Goal: Task Accomplishment & Management: Use online tool/utility

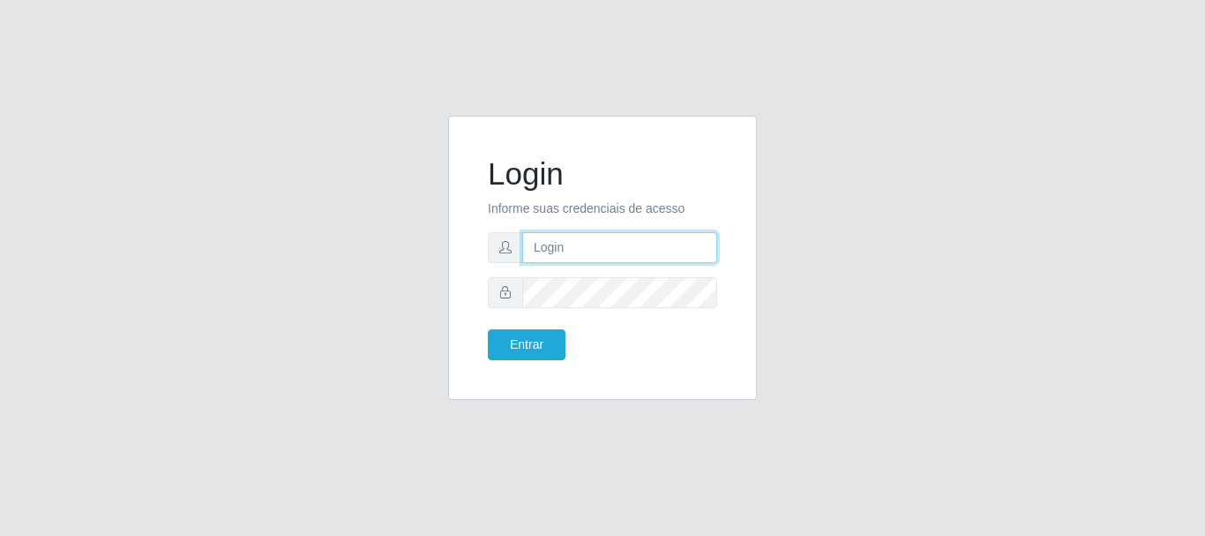
click at [553, 243] on input "text" at bounding box center [619, 247] width 195 height 31
type input "[EMAIL_ADDRESS][DOMAIN_NAME]"
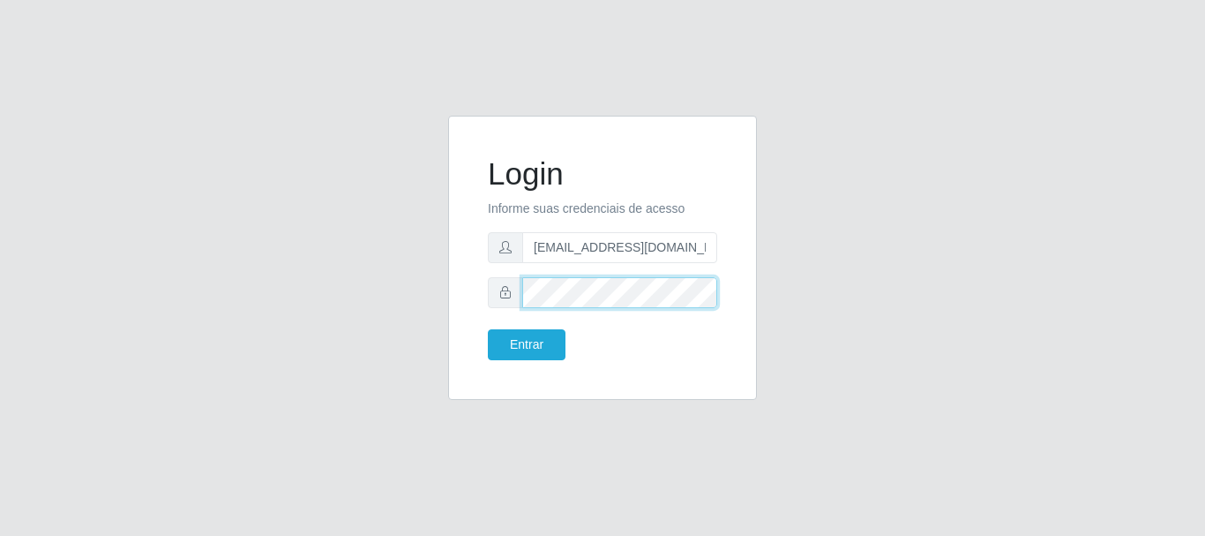
click at [488, 329] on button "Entrar" at bounding box center [527, 344] width 78 height 31
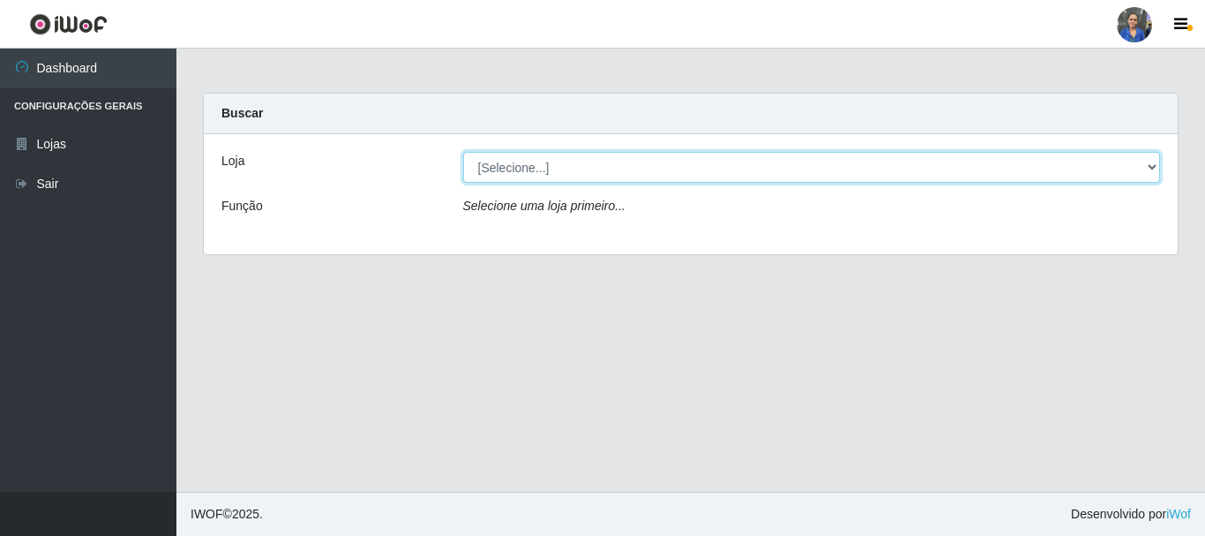
click at [1151, 166] on select "[Selecione...] SuperFácil Atacado - Rodoviária" at bounding box center [812, 167] width 698 height 31
select select "400"
click at [463, 152] on select "[Selecione...] SuperFácil Atacado - Rodoviária" at bounding box center [812, 167] width 698 height 31
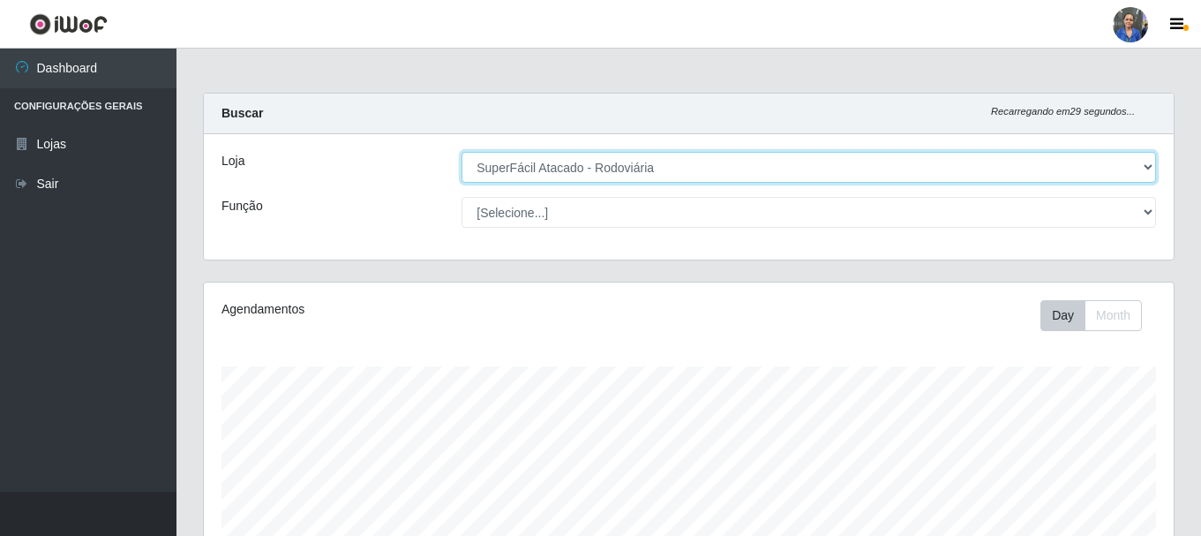
scroll to position [366, 970]
click at [1150, 164] on select "[Selecione...] SuperFácil Atacado - Rodoviária" at bounding box center [808, 167] width 694 height 31
click at [461, 152] on select "[Selecione...] SuperFácil Atacado - Rodoviária" at bounding box center [808, 167] width 694 height 31
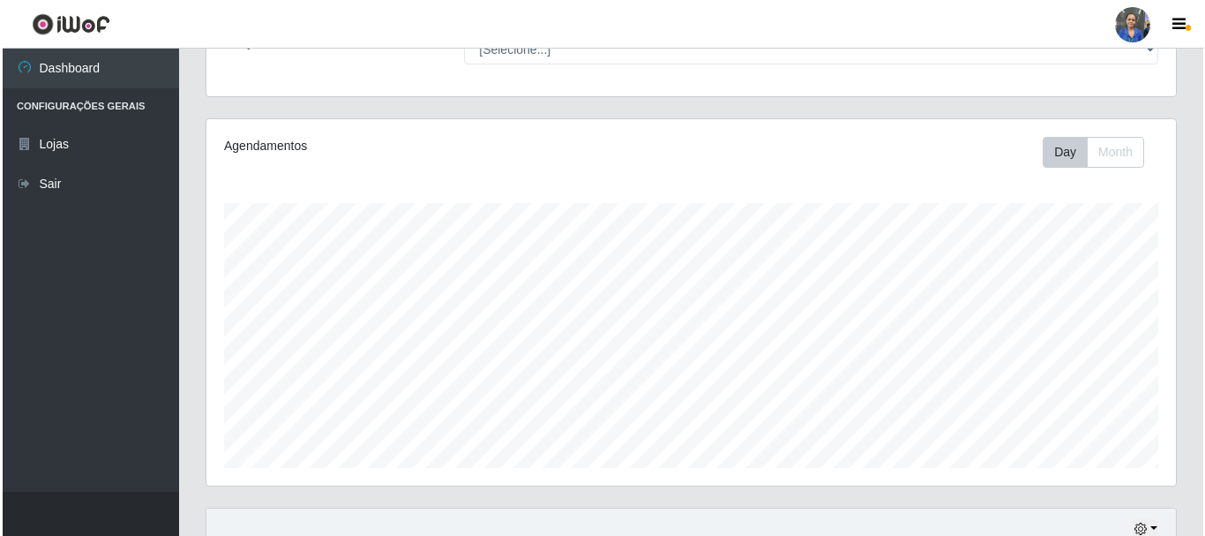
scroll to position [432, 0]
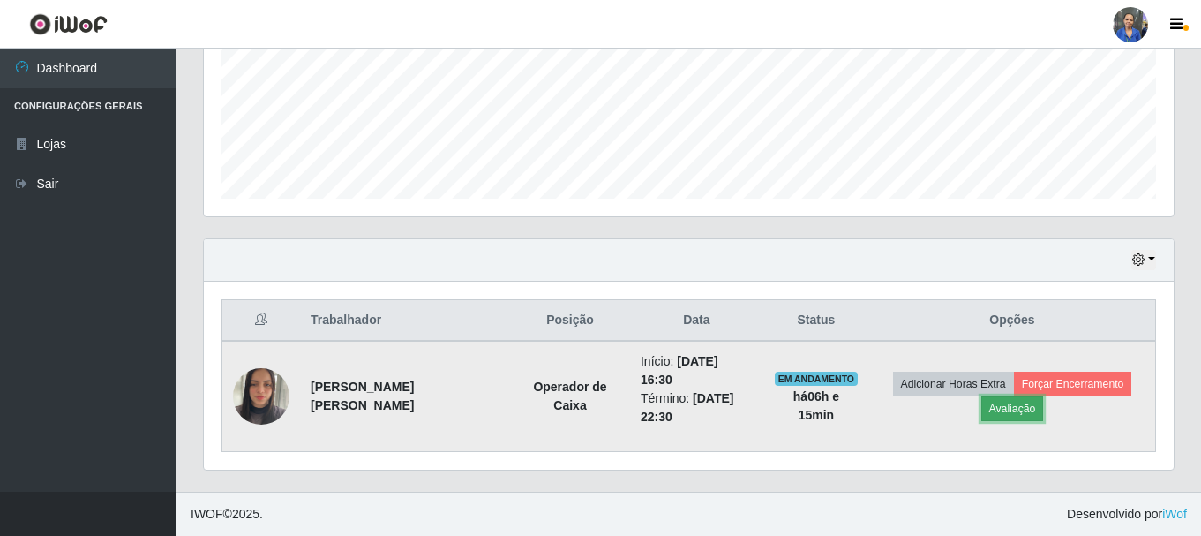
click at [1024, 409] on button "Avaliação" at bounding box center [1012, 408] width 63 height 25
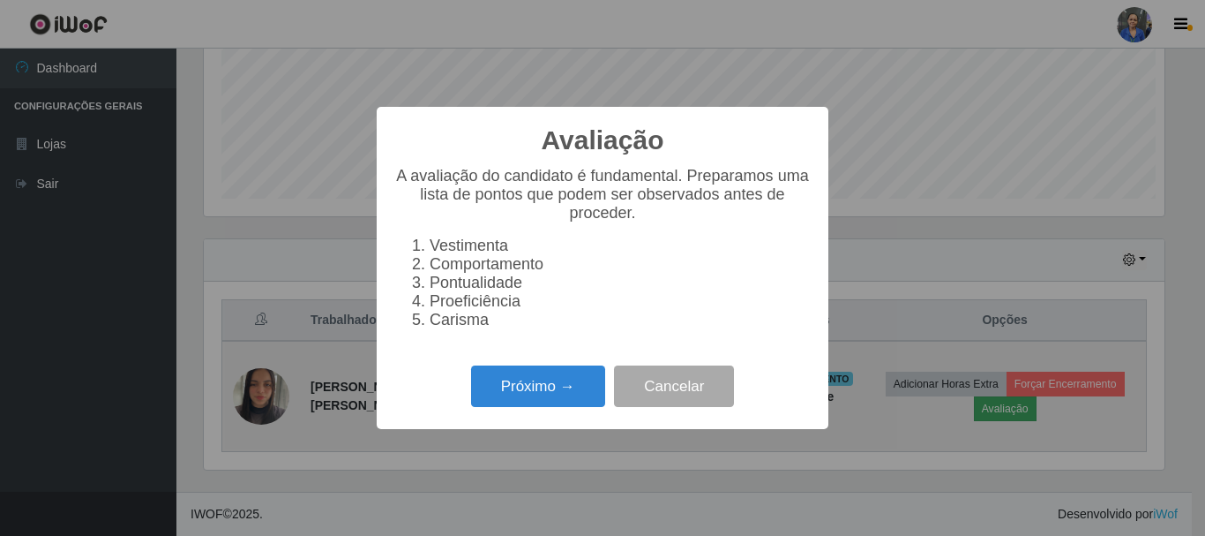
scroll to position [366, 961]
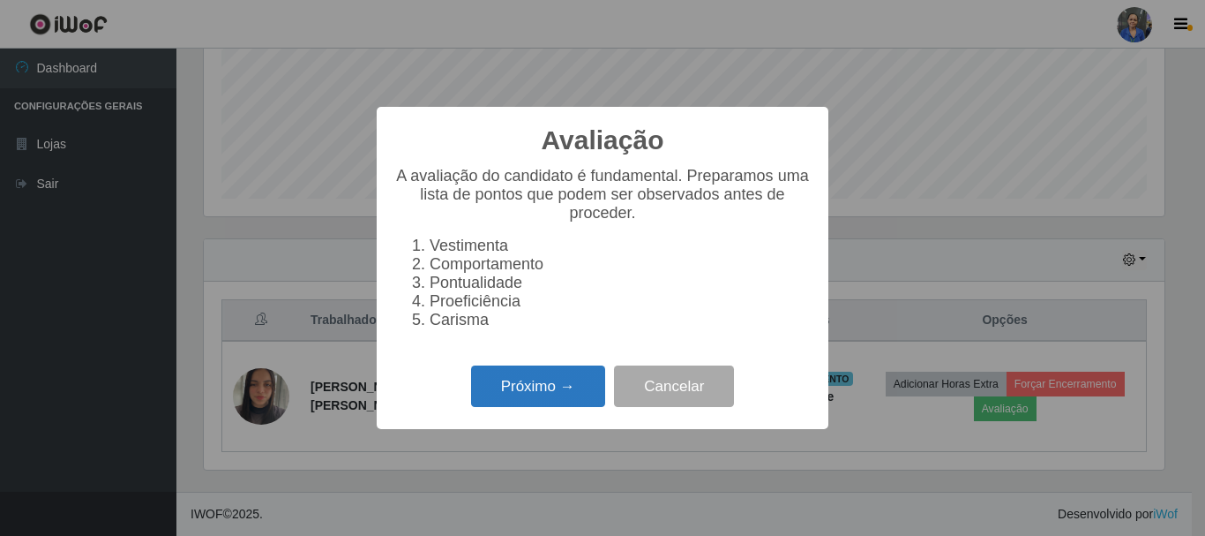
click at [526, 393] on button "Próximo →" at bounding box center [538, 385] width 134 height 41
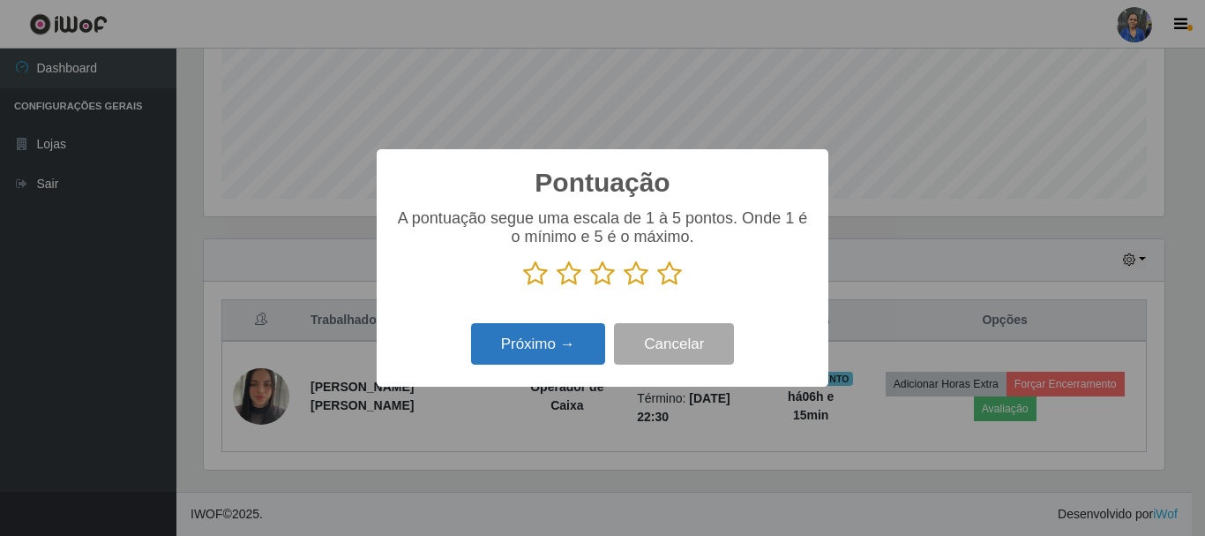
scroll to position [881925, 881330]
click at [668, 275] on icon at bounding box center [669, 273] width 25 height 26
click at [657, 287] on input "radio" at bounding box center [657, 287] width 0 height 0
click at [540, 338] on button "Próximo →" at bounding box center [538, 343] width 134 height 41
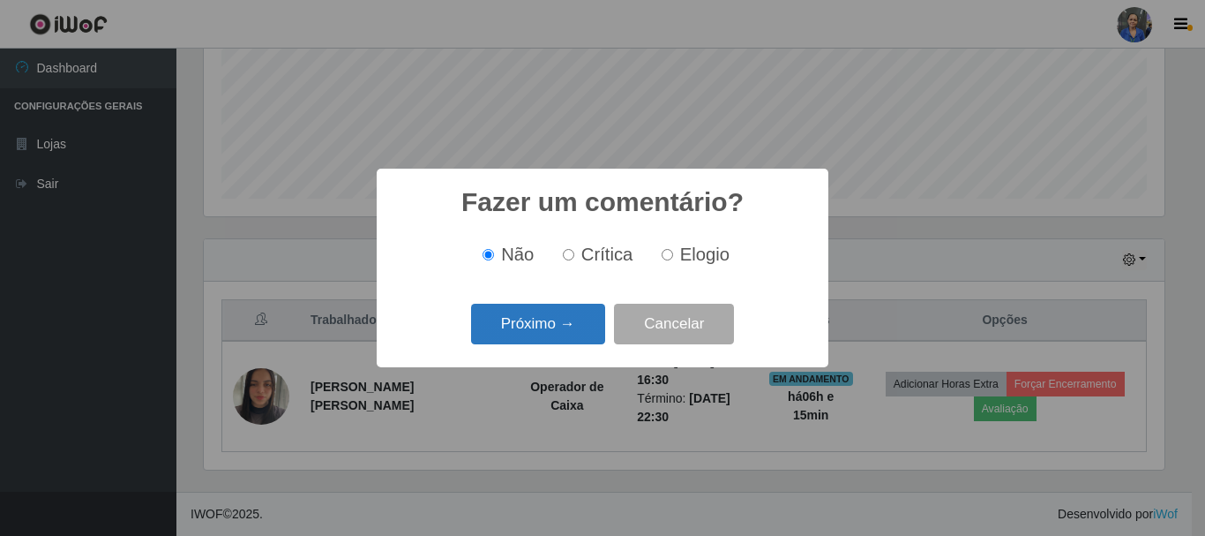
click at [556, 318] on button "Próximo →" at bounding box center [538, 324] width 134 height 41
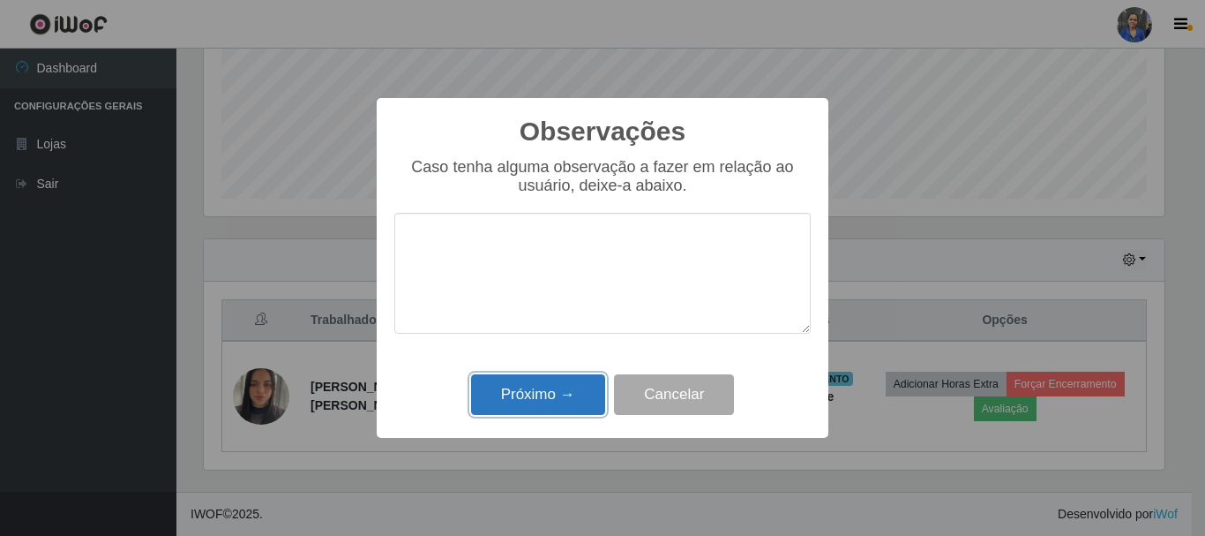
click at [555, 385] on button "Próximo →" at bounding box center [538, 394] width 134 height 41
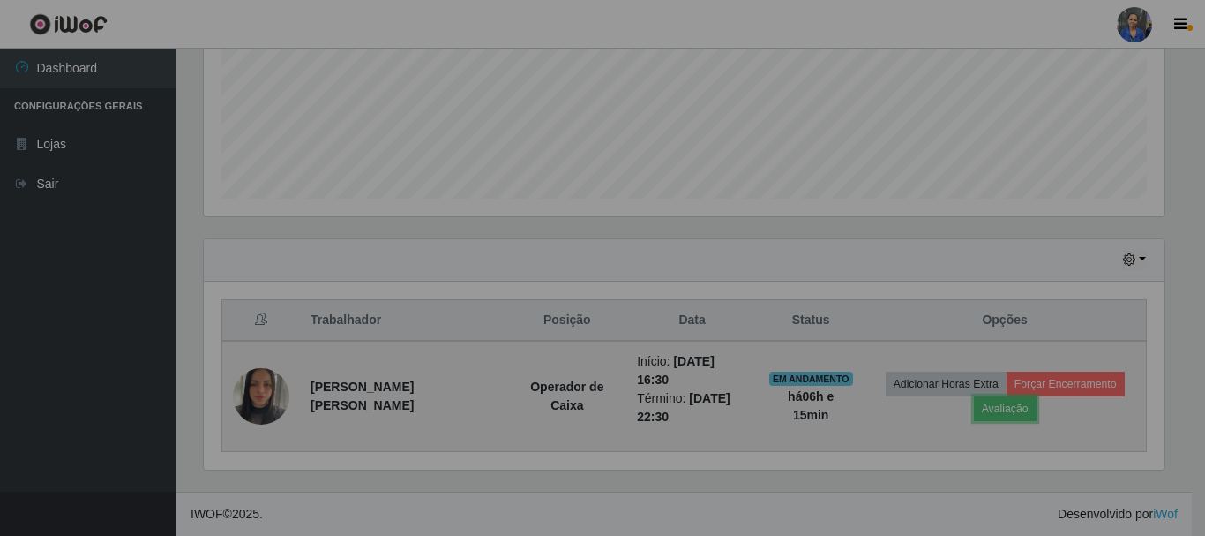
scroll to position [366, 970]
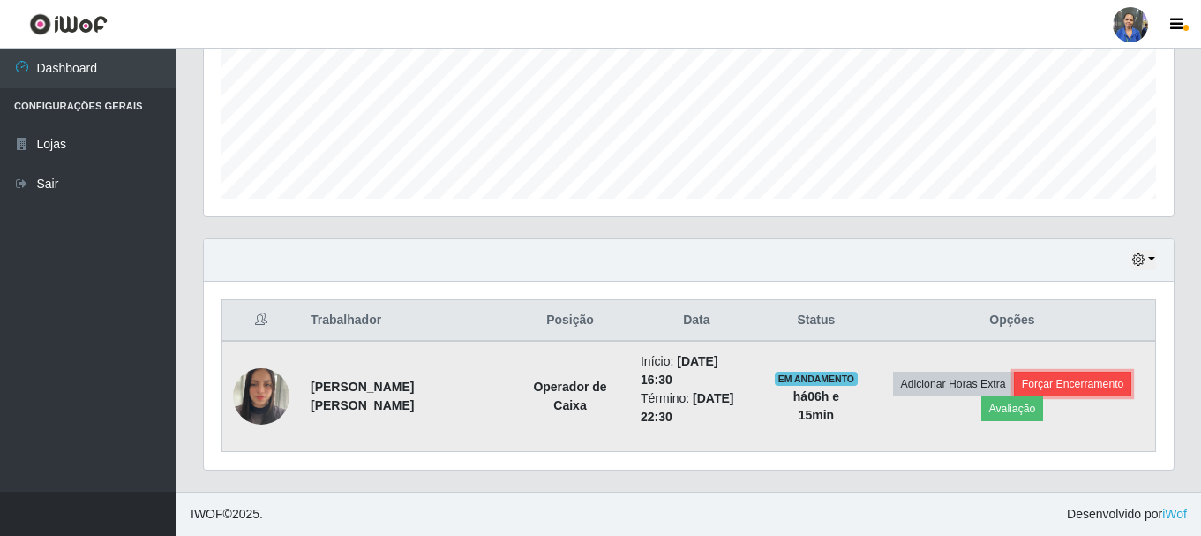
click at [1105, 379] on button "Forçar Encerramento" at bounding box center [1073, 383] width 118 height 25
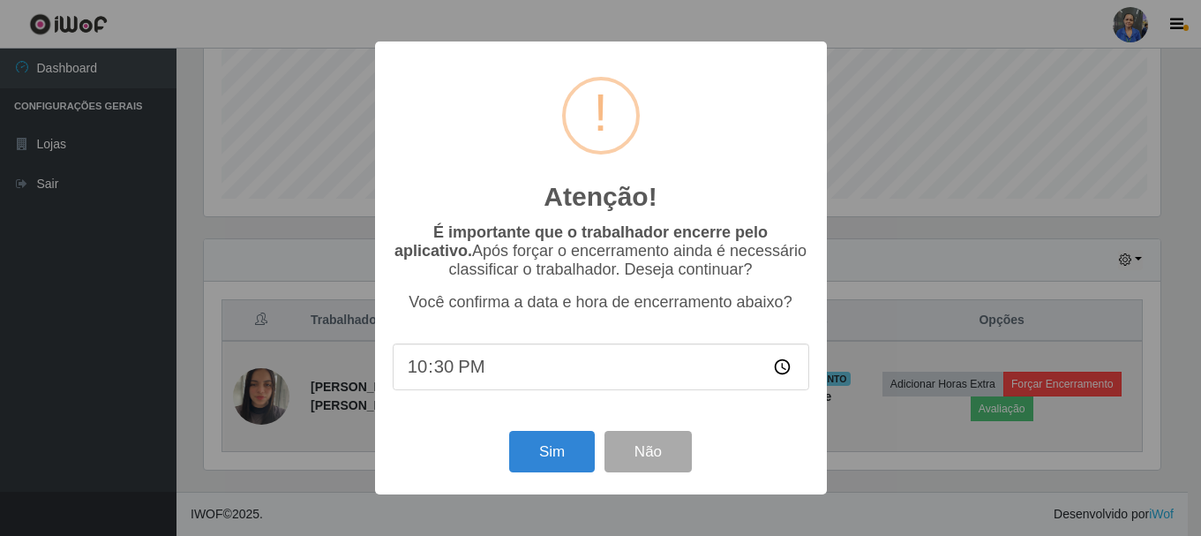
scroll to position [366, 961]
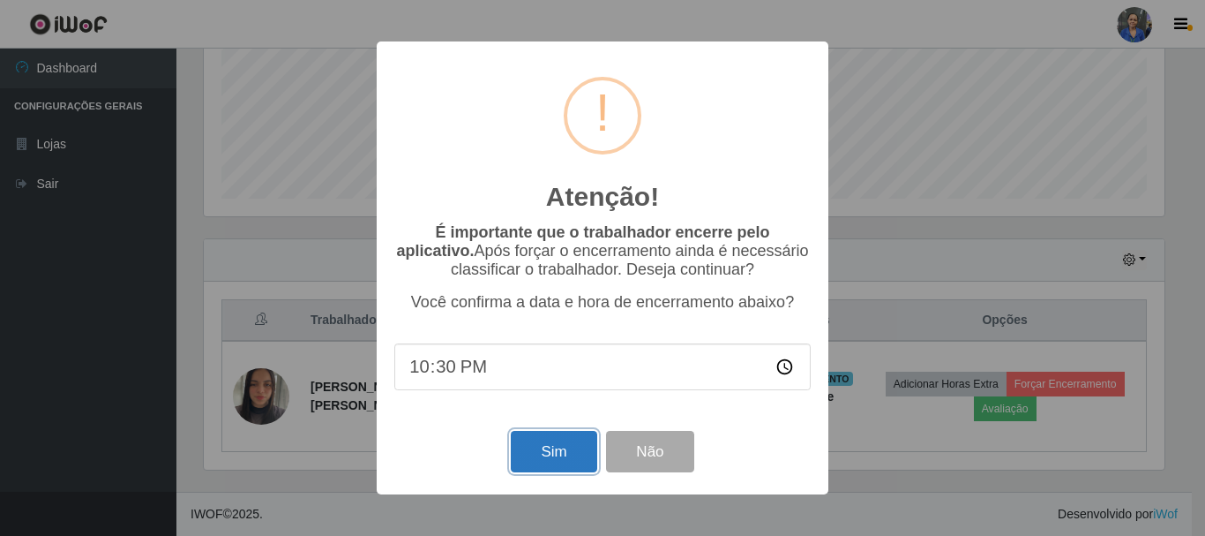
click at [528, 446] on button "Sim" at bounding box center [554, 451] width 86 height 41
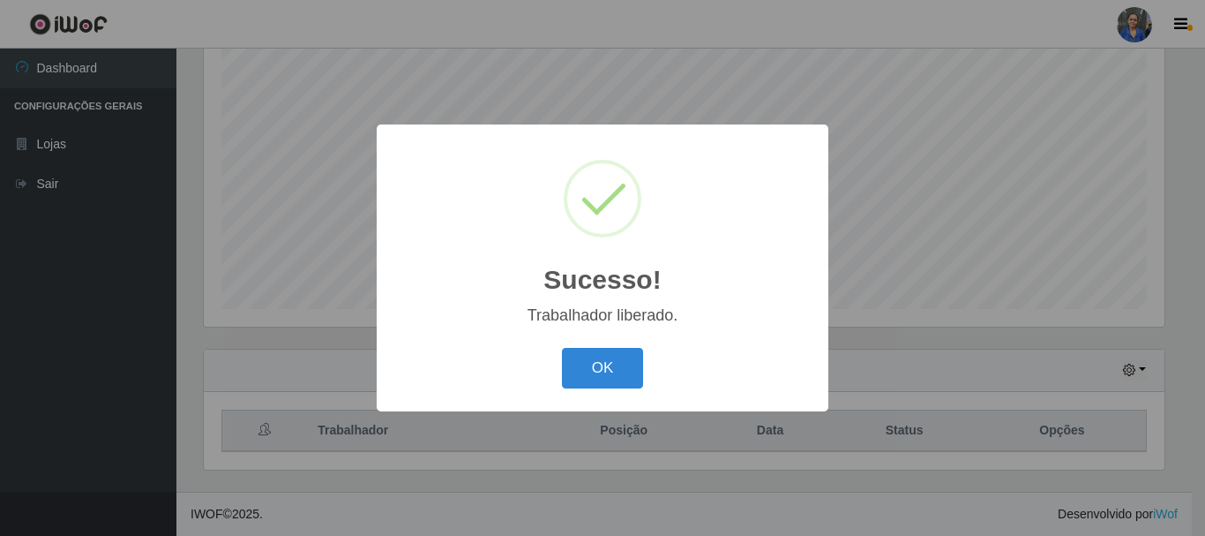
drag, startPoint x: 593, startPoint y: 364, endPoint x: 736, endPoint y: 385, distance: 144.5
click at [595, 366] on button "OK" at bounding box center [603, 368] width 82 height 41
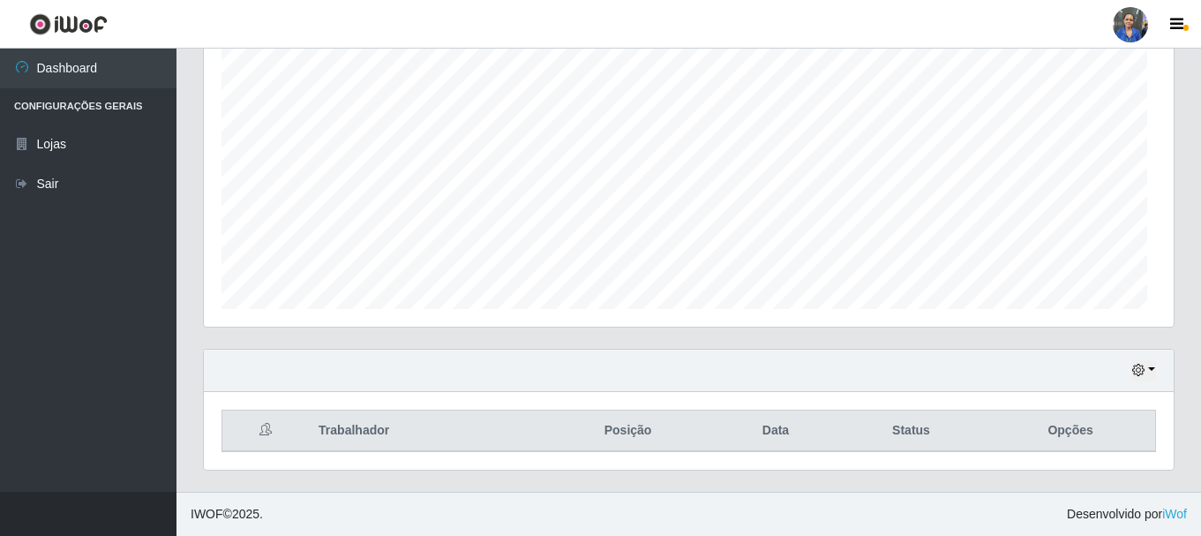
scroll to position [366, 970]
